Goal: Information Seeking & Learning: Learn about a topic

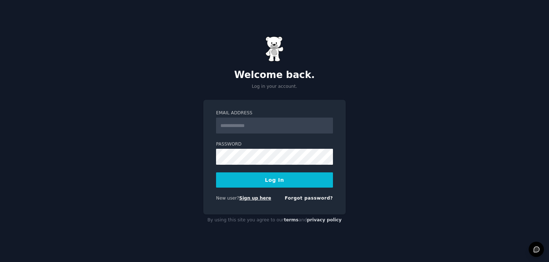
click at [255, 200] on link "Sign up here" at bounding box center [255, 198] width 32 height 5
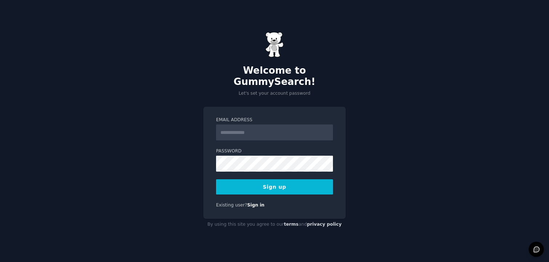
click at [239, 124] on input "Email Address" at bounding box center [274, 132] width 117 height 16
type input "**********"
click at [288, 179] on button "Sign up" at bounding box center [274, 186] width 117 height 15
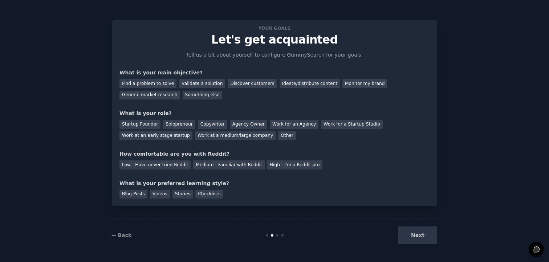
click at [415, 233] on div "Next" at bounding box center [382, 235] width 108 height 18
click at [138, 194] on div "Blog Posts" at bounding box center [133, 194] width 28 height 9
click at [234, 166] on div "Medium - Familiar with Reddit" at bounding box center [228, 164] width 71 height 9
click at [155, 125] on div "Startup Founder" at bounding box center [139, 124] width 41 height 9
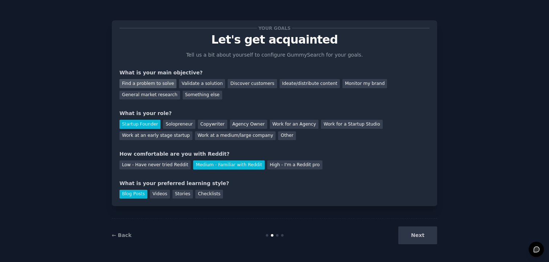
click at [165, 85] on div "Find a problem to solve" at bounding box center [147, 83] width 57 height 9
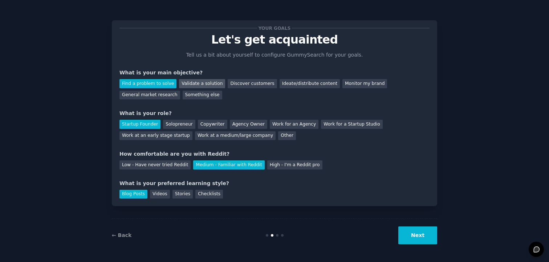
click at [196, 87] on div "Validate a solution" at bounding box center [202, 83] width 46 height 9
click at [154, 83] on div "Find a problem to solve" at bounding box center [147, 83] width 57 height 9
click at [247, 95] on div "Find a problem to solve Validate a solution Discover customers Ideate/distribut…" at bounding box center [274, 88] width 310 height 23
click at [403, 239] on button "Next" at bounding box center [417, 235] width 39 height 18
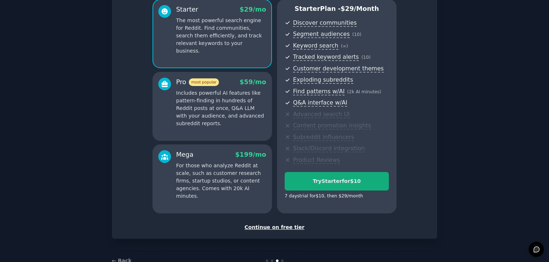
scroll to position [86, 0]
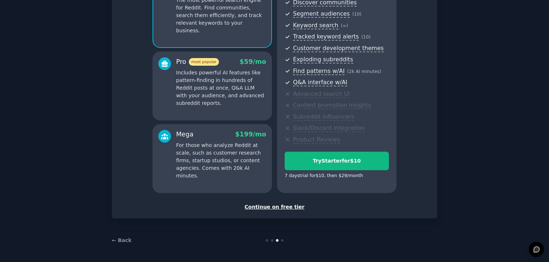
click at [277, 208] on div "Continue on free tier" at bounding box center [274, 207] width 310 height 8
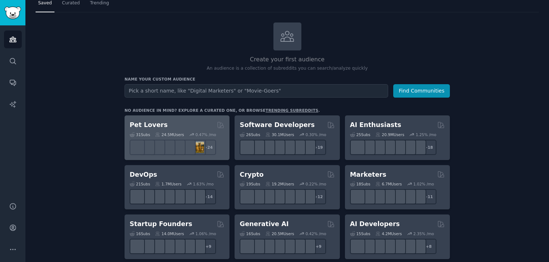
scroll to position [43, 0]
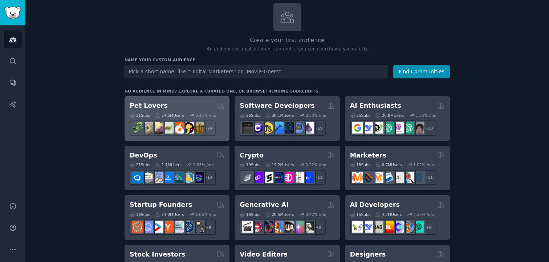
click at [139, 108] on h2 "Pet Lovers" at bounding box center [149, 105] width 38 height 9
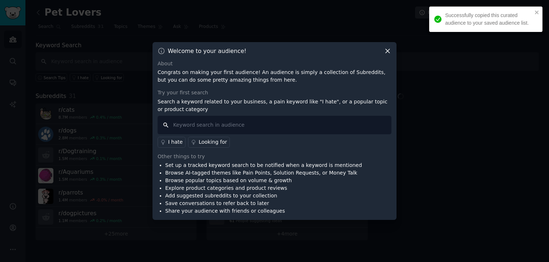
click at [214, 125] on input "text" at bounding box center [274, 125] width 234 height 19
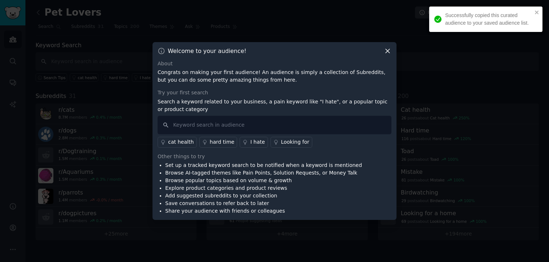
click at [381, 52] on div "Welcome to your audience!" at bounding box center [274, 51] width 234 height 8
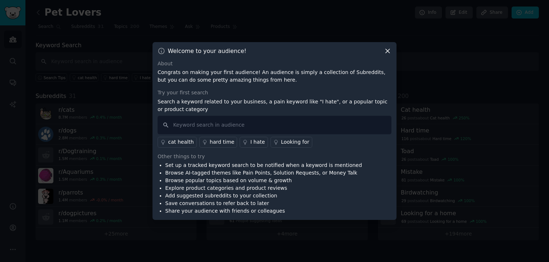
click at [385, 51] on icon at bounding box center [388, 51] width 8 height 8
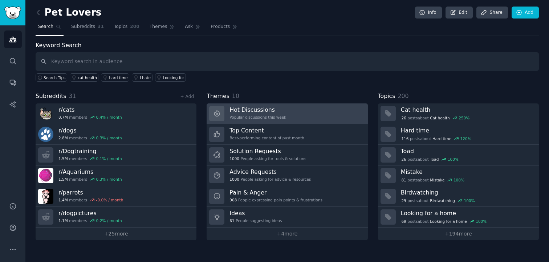
click at [245, 115] on div "Popular discussions this week" at bounding box center [257, 117] width 57 height 5
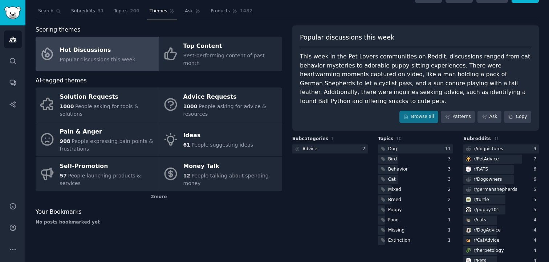
scroll to position [17, 0]
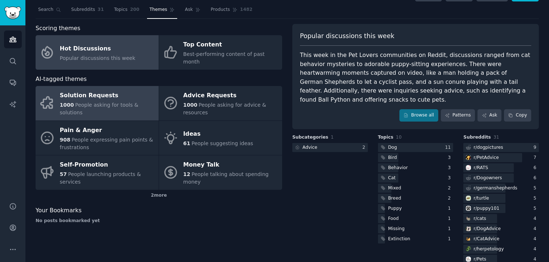
click at [141, 107] on div "1000 People asking for tools & solutions" at bounding box center [107, 108] width 95 height 15
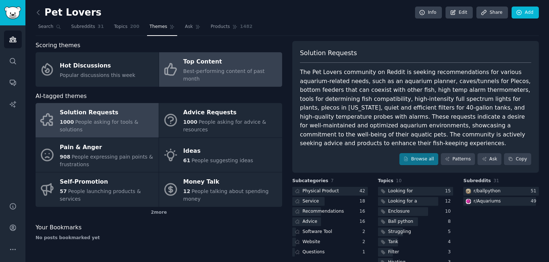
click at [199, 72] on span "Best-performing content of past month" at bounding box center [223, 74] width 81 height 13
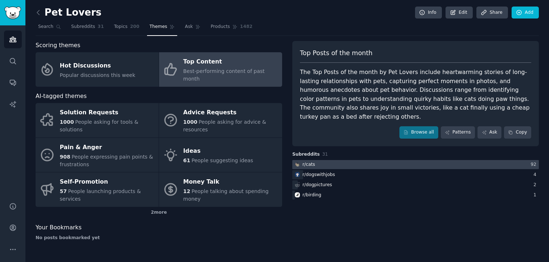
click at [317, 160] on div at bounding box center [415, 164] width 246 height 9
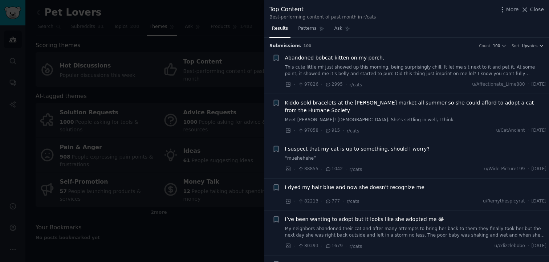
click at [247, 139] on div at bounding box center [274, 131] width 549 height 262
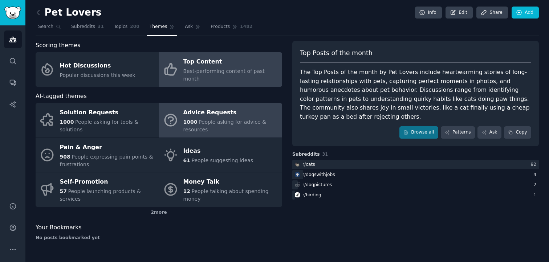
click at [239, 107] on div "Advice Requests" at bounding box center [230, 113] width 95 height 12
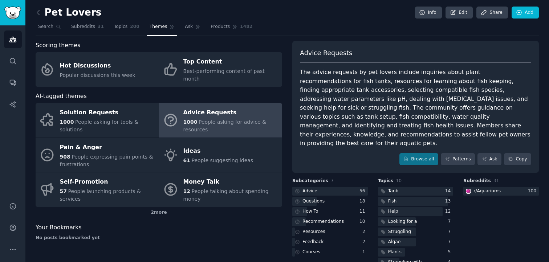
click at [405, 105] on div "The advice requests by pet lovers include inquiries about plant recommendations…" at bounding box center [415, 108] width 231 height 80
click at [37, 10] on icon at bounding box center [38, 13] width 8 height 8
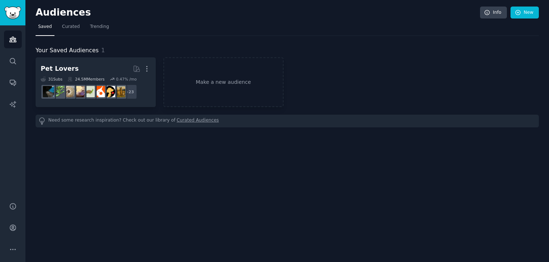
click at [37, 10] on h2 "Audiences" at bounding box center [258, 13] width 444 height 12
click at [18, 36] on link "Audiences" at bounding box center [13, 39] width 18 height 18
click at [12, 55] on link "Search" at bounding box center [13, 61] width 18 height 18
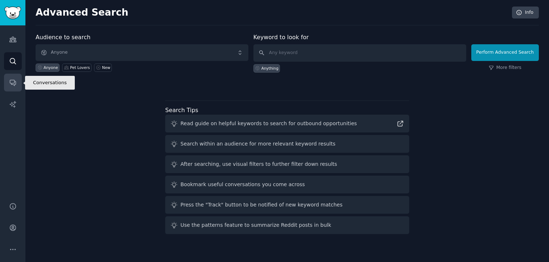
click at [16, 79] on icon "Sidebar" at bounding box center [13, 83] width 8 height 8
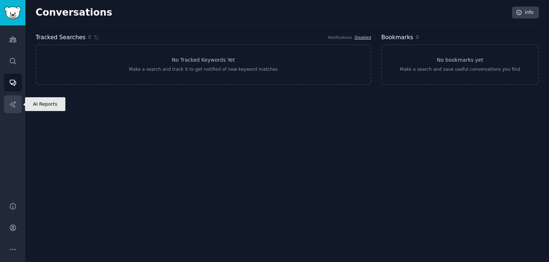
click at [13, 101] on icon "Sidebar" at bounding box center [13, 105] width 8 height 8
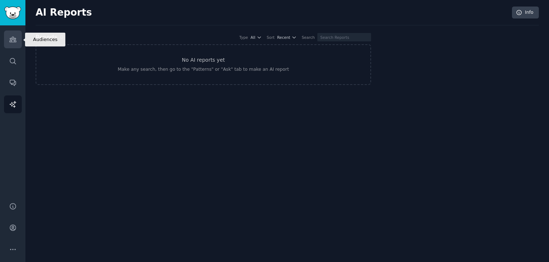
click at [12, 38] on icon "Sidebar" at bounding box center [12, 39] width 7 height 5
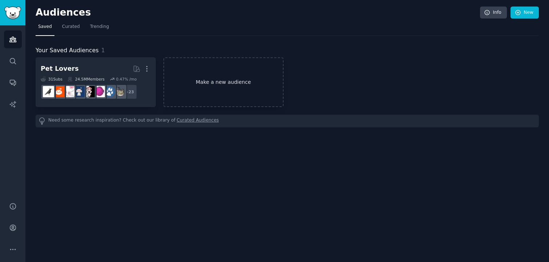
click at [191, 77] on link "Make a new audience" at bounding box center [223, 82] width 120 height 50
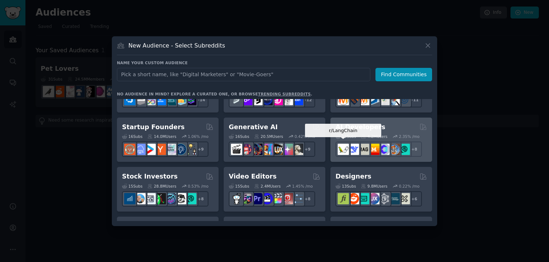
scroll to position [45, 0]
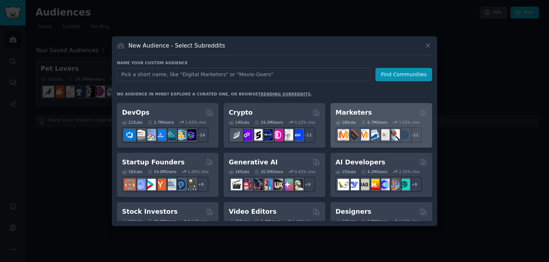
click at [357, 114] on h2 "Marketers" at bounding box center [353, 112] width 36 height 9
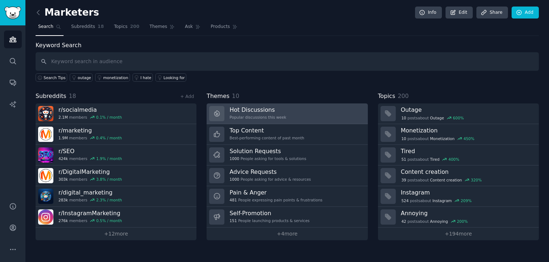
click at [240, 112] on h3 "Hot Discussions" at bounding box center [257, 110] width 57 height 8
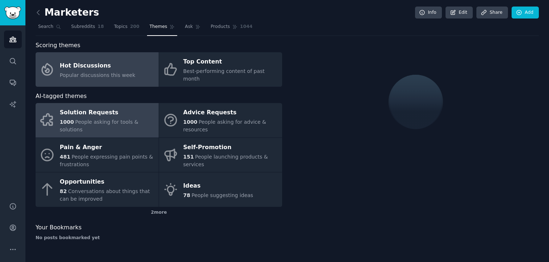
click at [131, 107] on div "Solution Requests" at bounding box center [107, 113] width 95 height 12
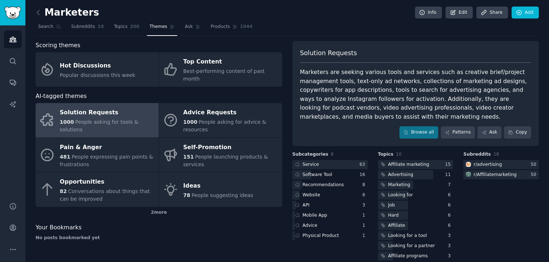
click at [364, 114] on div "Marketers are seeking various tools and services such as creative brief/project…" at bounding box center [415, 94] width 231 height 53
click at [402, 132] on link "Browse all" at bounding box center [418, 132] width 39 height 12
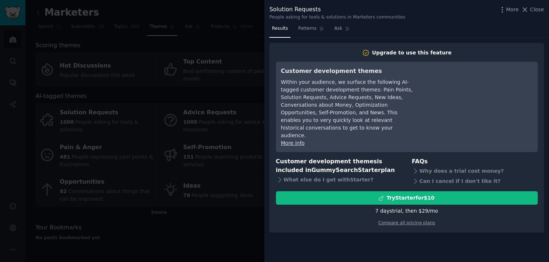
click at [266, 96] on div "Results Patterns Ask Upgrade to use this feature Customer development themes Wi…" at bounding box center [406, 142] width 284 height 239
click at [256, 98] on div at bounding box center [274, 131] width 549 height 262
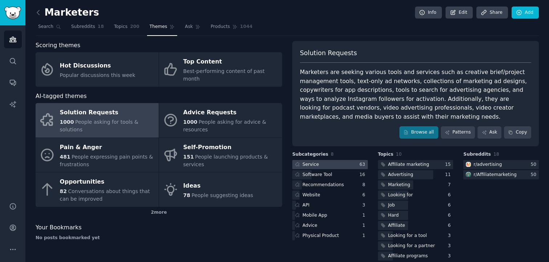
click at [325, 164] on div at bounding box center [329, 164] width 75 height 9
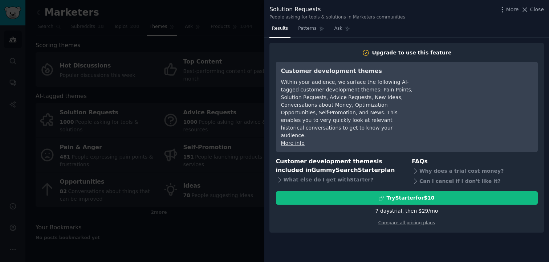
click at [253, 164] on div at bounding box center [274, 131] width 549 height 262
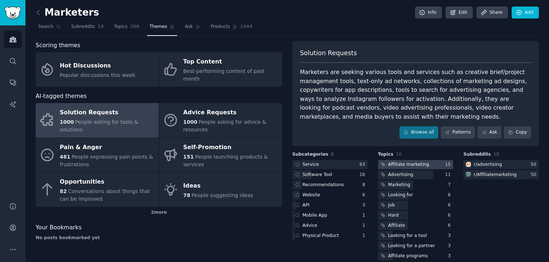
click at [397, 167] on div "Affiliate marketing" at bounding box center [408, 164] width 41 height 7
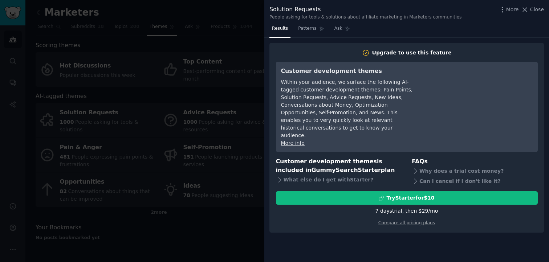
click at [231, 155] on div at bounding box center [274, 131] width 549 height 262
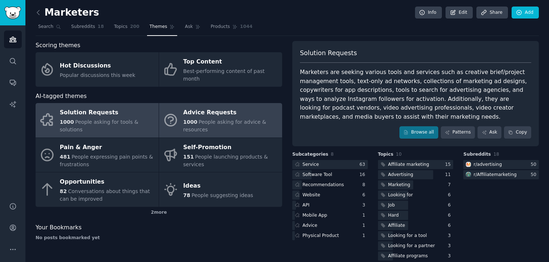
click at [203, 107] on div "Advice Requests" at bounding box center [230, 113] width 95 height 12
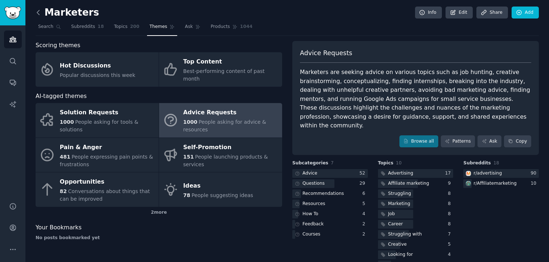
click at [37, 11] on icon at bounding box center [38, 13] width 8 height 8
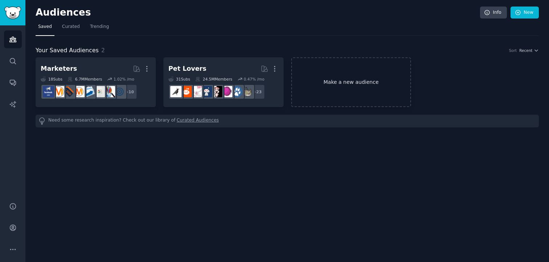
click at [355, 93] on link "Make a new audience" at bounding box center [351, 82] width 120 height 50
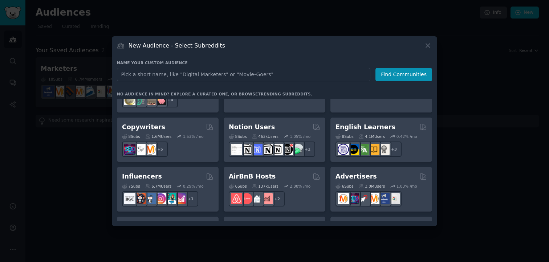
scroll to position [435, 0]
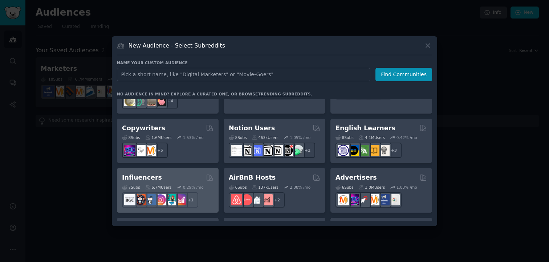
click at [179, 173] on div "Influencers" at bounding box center [167, 177] width 91 height 9
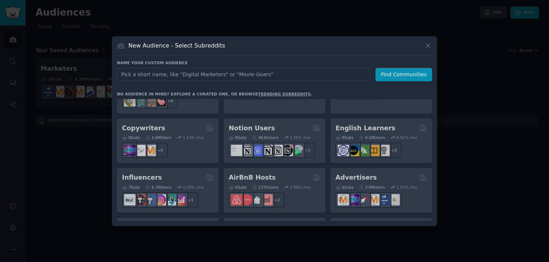
click at [184, 172] on div "Pet Lovers 31 Sub s 24.5M Users 0.47 % /mo + 24 Software Developers 26 Sub s 30…" at bounding box center [274, 160] width 315 height 122
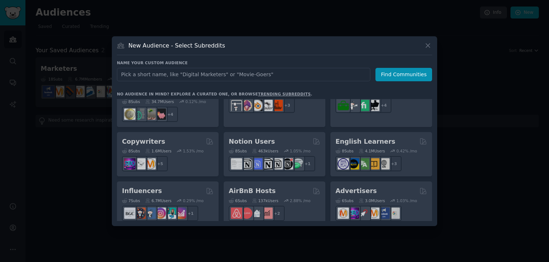
scroll to position [431, 0]
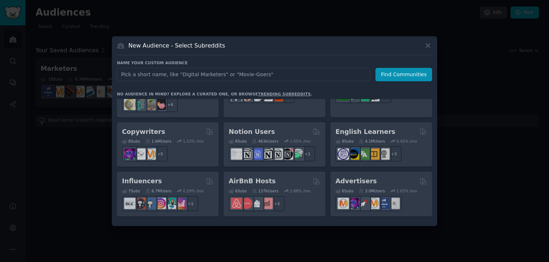
click at [184, 172] on div "Pet Lovers 31 Sub s 24.5M Users 0.47 % /mo + 24 Software Developers 26 Sub s 30…" at bounding box center [274, 160] width 315 height 122
click at [400, 7] on div at bounding box center [274, 131] width 549 height 262
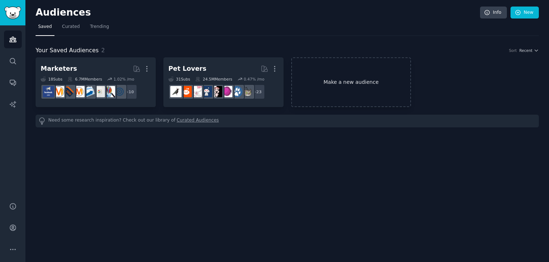
click at [373, 82] on link "Make a new audience" at bounding box center [351, 82] width 120 height 50
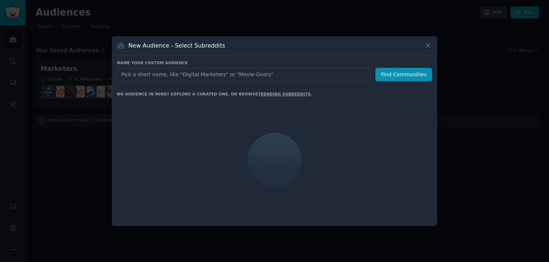
click at [407, 13] on div at bounding box center [274, 131] width 549 height 262
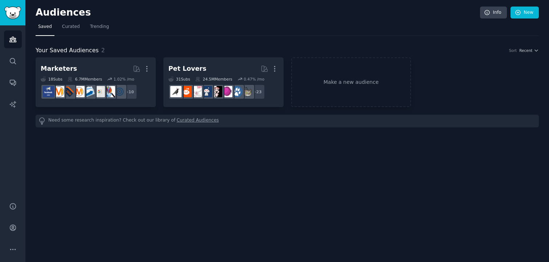
click at [405, 30] on nav "Saved Curated Trending" at bounding box center [287, 28] width 503 height 15
click at [320, 92] on link "Make a new audience" at bounding box center [351, 82] width 120 height 50
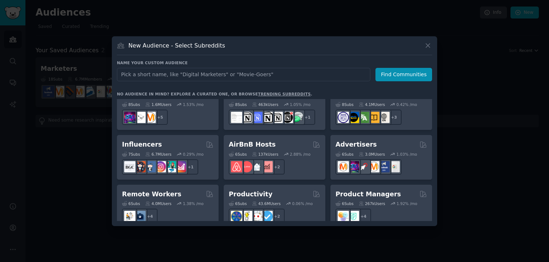
scroll to position [467, 0]
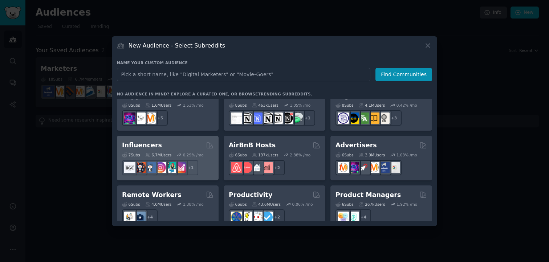
click at [173, 141] on div "Influencers" at bounding box center [167, 145] width 91 height 9
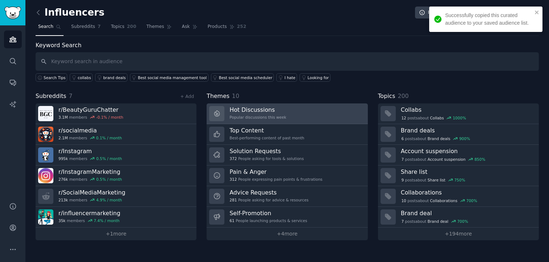
click at [286, 116] on link "Hot Discussions Popular discussions this week" at bounding box center [286, 113] width 161 height 21
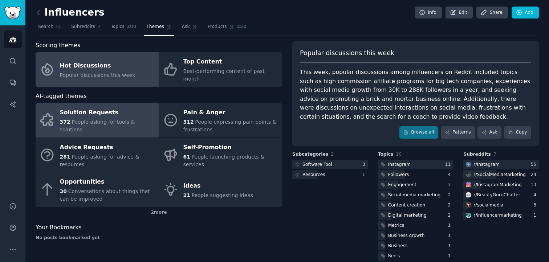
click at [145, 103] on link "Solution Requests 372 People asking for tools & solutions" at bounding box center [97, 120] width 123 height 34
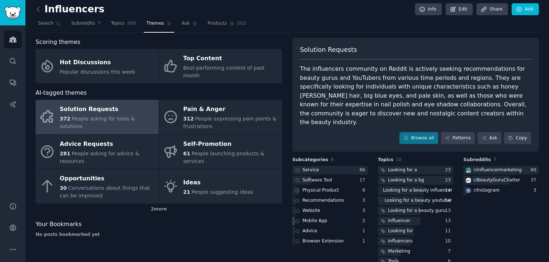
scroll to position [4, 0]
click at [392, 187] on div "Looking for a beauty influencer" at bounding box center [417, 190] width 69 height 7
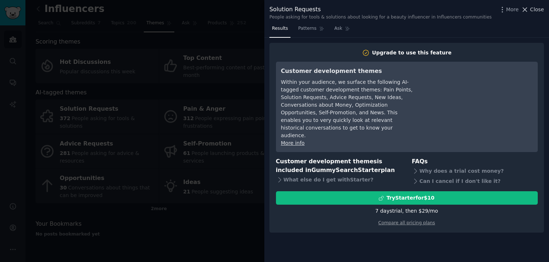
click at [531, 9] on span "Close" at bounding box center [537, 10] width 14 height 8
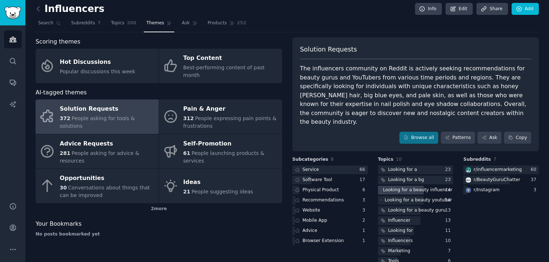
click at [381, 188] on icon at bounding box center [384, 191] width 7 height 7
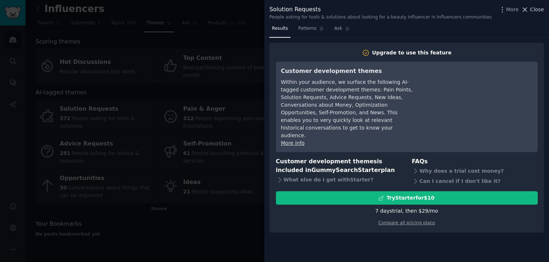
click at [534, 9] on span "Close" at bounding box center [537, 10] width 14 height 8
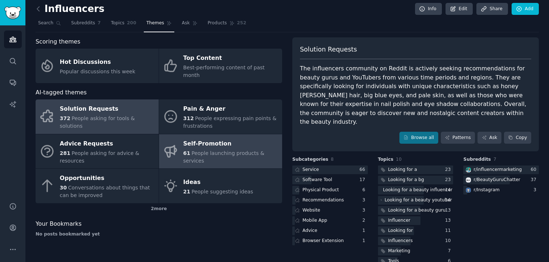
click at [231, 151] on div "61 People launching products & services" at bounding box center [230, 156] width 95 height 15
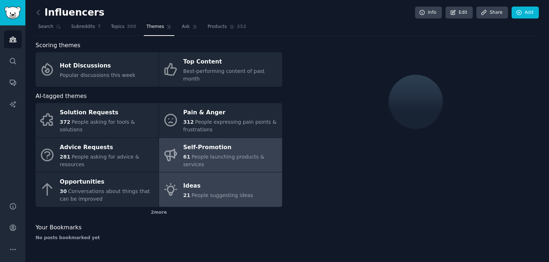
click at [221, 180] on div "Ideas" at bounding box center [218, 186] width 70 height 12
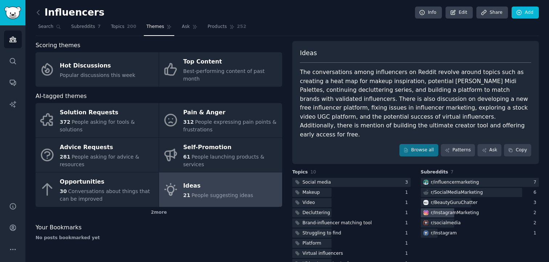
scroll to position [19, 0]
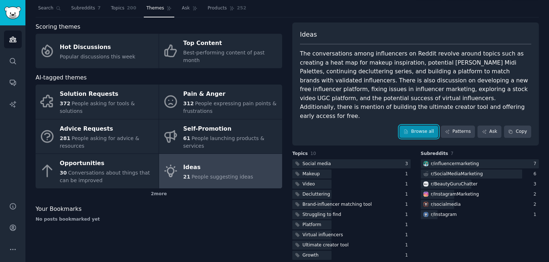
click at [410, 126] on link "Browse all" at bounding box center [418, 132] width 39 height 12
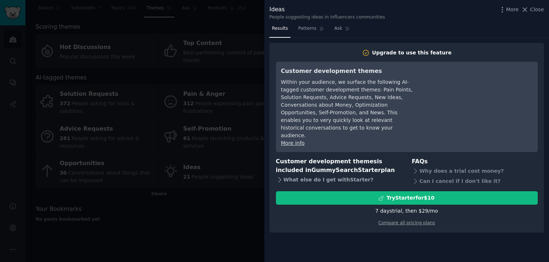
click at [281, 176] on icon at bounding box center [280, 180] width 8 height 8
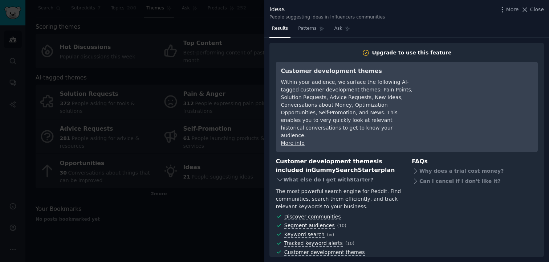
click at [281, 179] on icon at bounding box center [279, 180] width 5 height 3
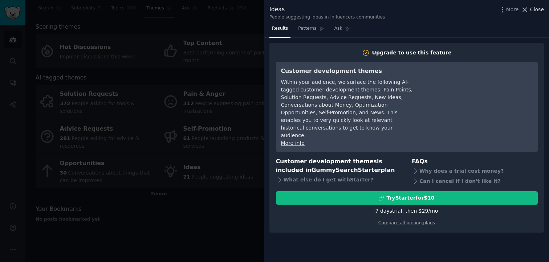
click at [537, 12] on span "Close" at bounding box center [537, 10] width 14 height 8
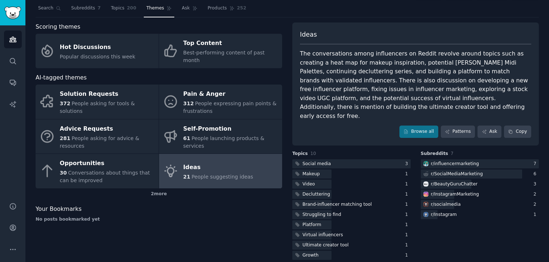
click at [371, 112] on div "Ideas The conversations among influencers on Reddit revolve around topics such …" at bounding box center [415, 83] width 246 height 123
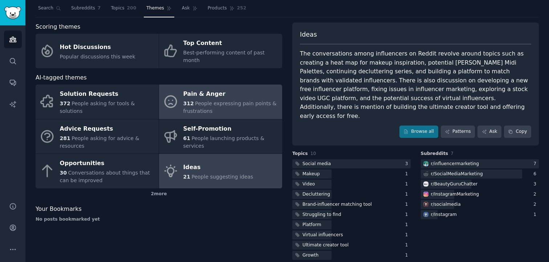
click at [244, 105] on div "312 People expressing pain points & frustrations" at bounding box center [230, 107] width 95 height 15
